Goal: Entertainment & Leisure: Browse casually

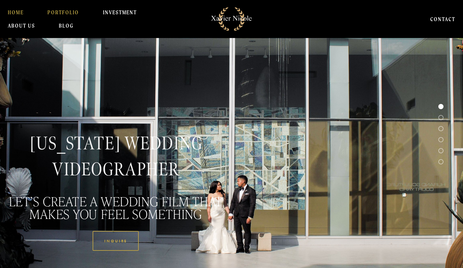
click at [50, 14] on link "PORTFOLIO" at bounding box center [63, 12] width 32 height 13
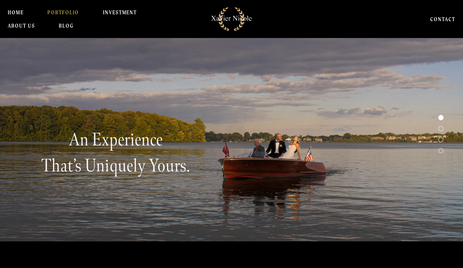
click at [299, 118] on div "An experience that’s uniquely yours." at bounding box center [231, 140] width 463 height 138
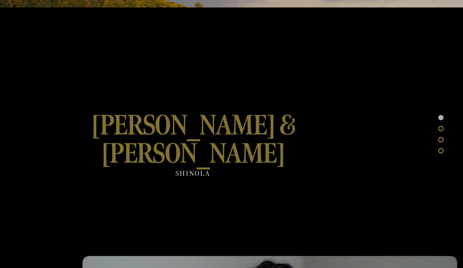
scroll to position [221, 0]
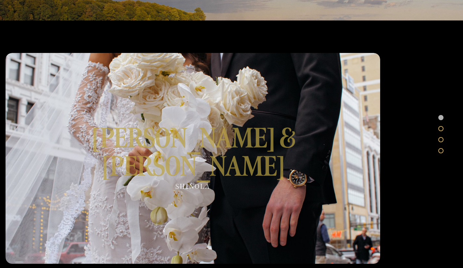
click at [190, 165] on div at bounding box center [193, 158] width 375 height 211
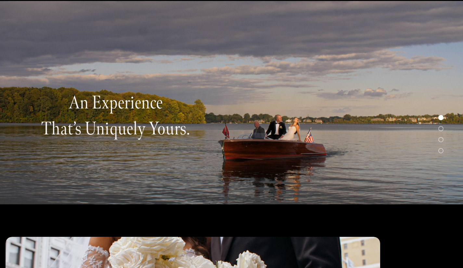
scroll to position [0, 0]
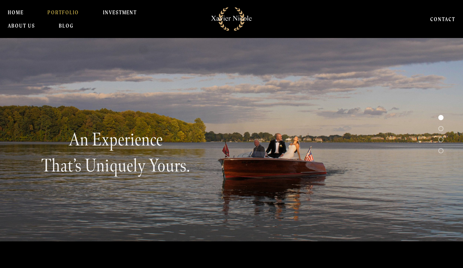
click at [198, 122] on div "An experience that’s uniquely yours." at bounding box center [116, 164] width 232 height 87
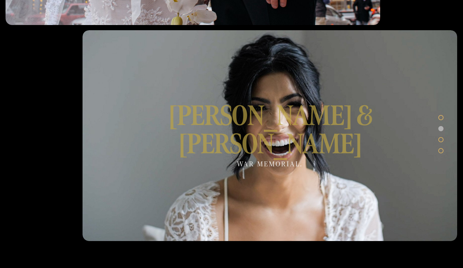
scroll to position [451, 0]
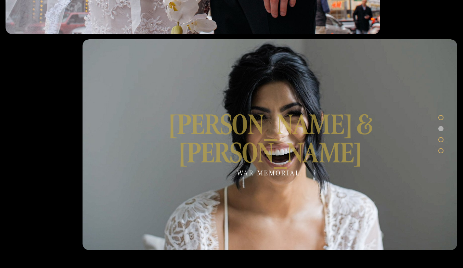
click at [270, 164] on div at bounding box center [270, 144] width 375 height 211
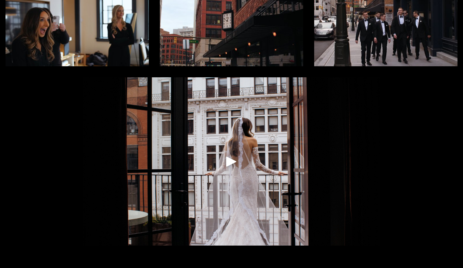
scroll to position [130, 0]
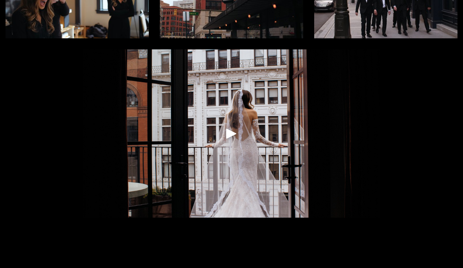
click at [229, 131] on div "Play" at bounding box center [232, 134] width 16 height 16
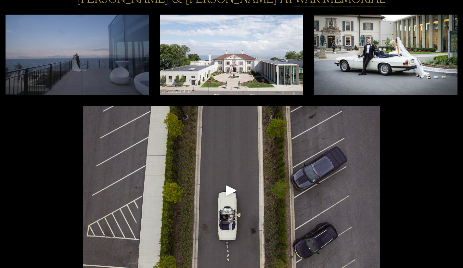
scroll to position [74, 0]
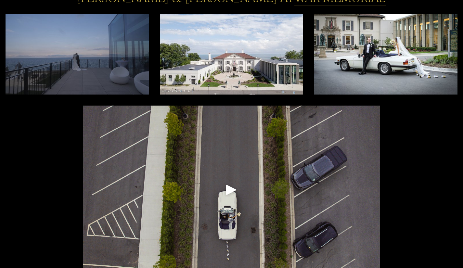
click at [232, 188] on div "Play" at bounding box center [232, 190] width 16 height 16
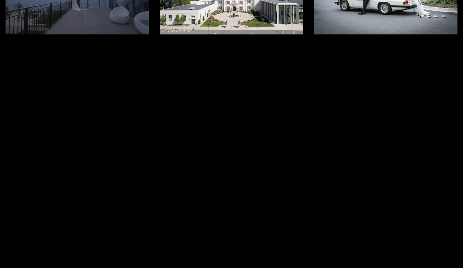
scroll to position [132, 0]
